Goal: Navigation & Orientation: Find specific page/section

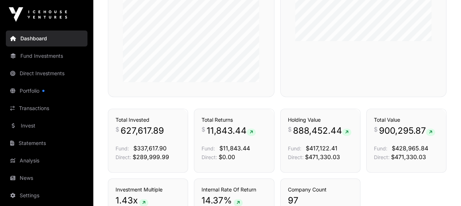
scroll to position [414, 0]
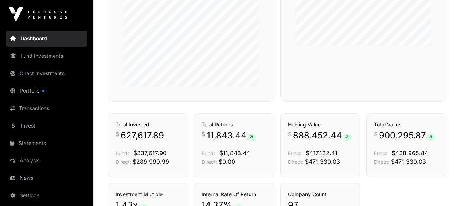
click at [35, 90] on link "Portfolio" at bounding box center [47, 91] width 82 height 16
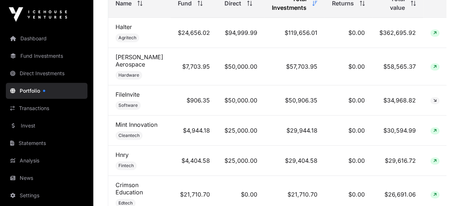
scroll to position [328, 0]
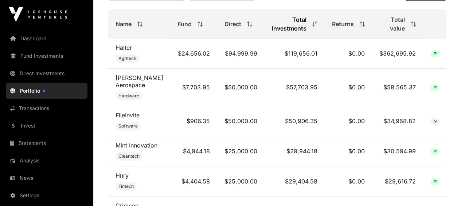
click at [397, 32] on span "Total value" at bounding box center [391, 23] width 25 height 17
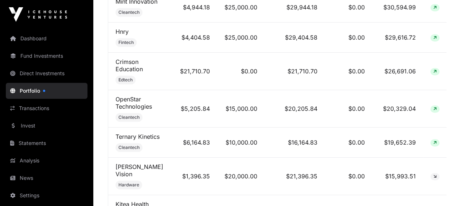
scroll to position [510, 0]
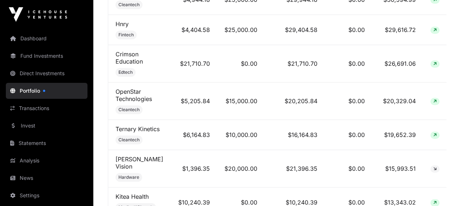
click at [128, 126] on link "Ternary Kinetics" at bounding box center [137, 129] width 44 height 7
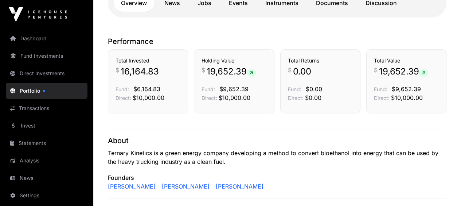
scroll to position [219, 0]
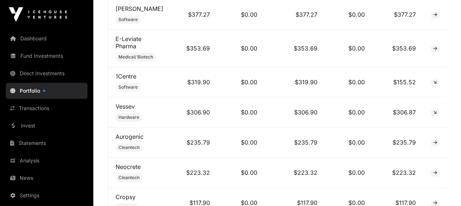
scroll to position [3168, 0]
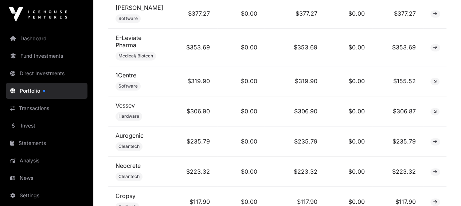
click at [38, 39] on link "Dashboard" at bounding box center [47, 39] width 82 height 16
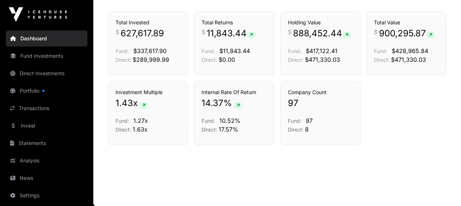
scroll to position [523, 0]
click at [28, 193] on link "Settings" at bounding box center [47, 196] width 82 height 16
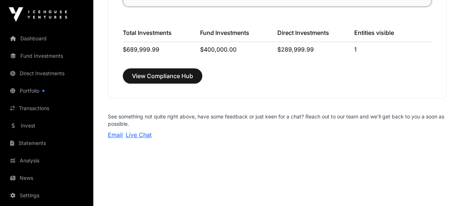
scroll to position [689, 0]
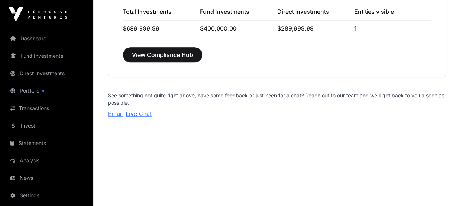
click at [35, 161] on link "Analysis" at bounding box center [47, 161] width 82 height 16
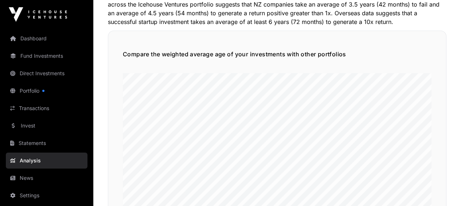
scroll to position [947, 0]
